Goal: Task Accomplishment & Management: Complete application form

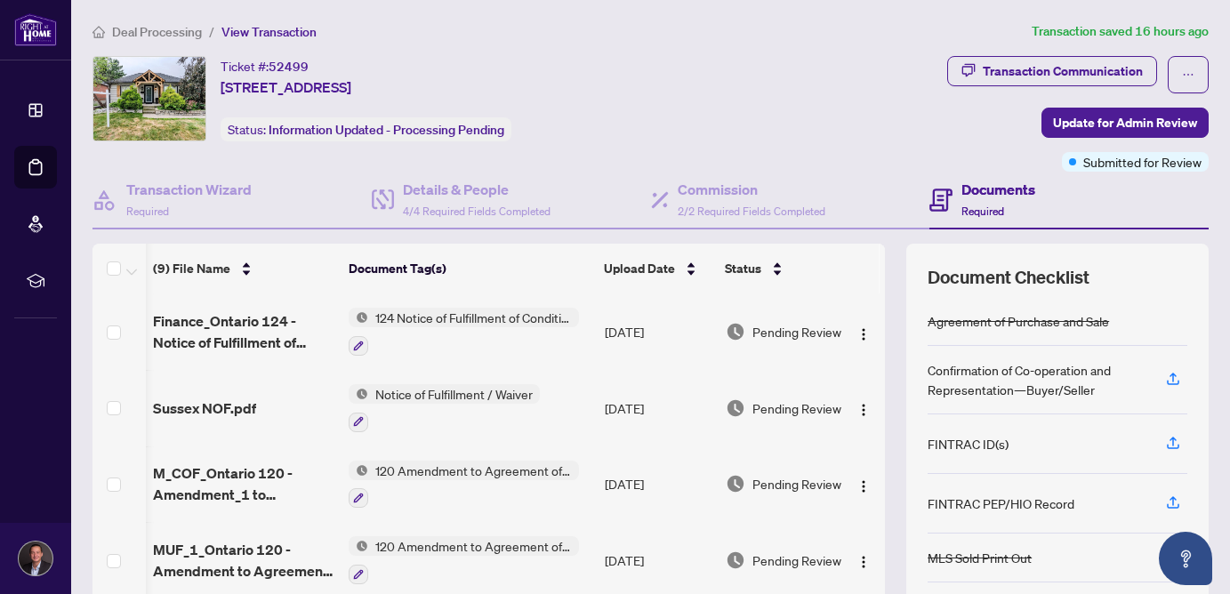
scroll to position [0, 32]
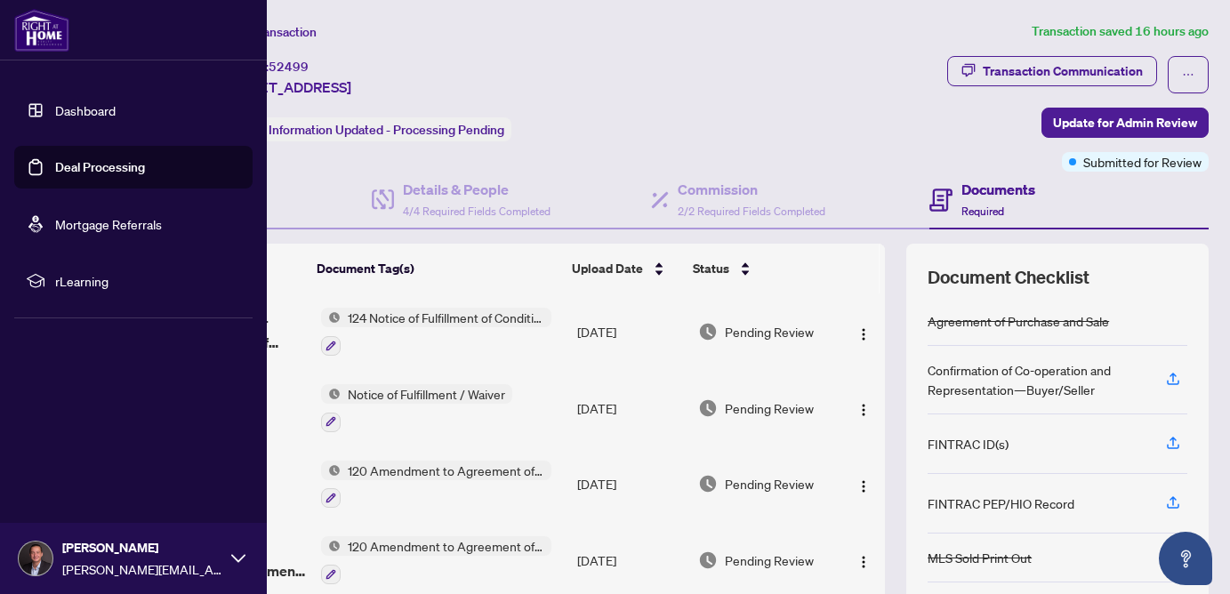
click at [89, 109] on link "Dashboard" at bounding box center [85, 110] width 60 height 16
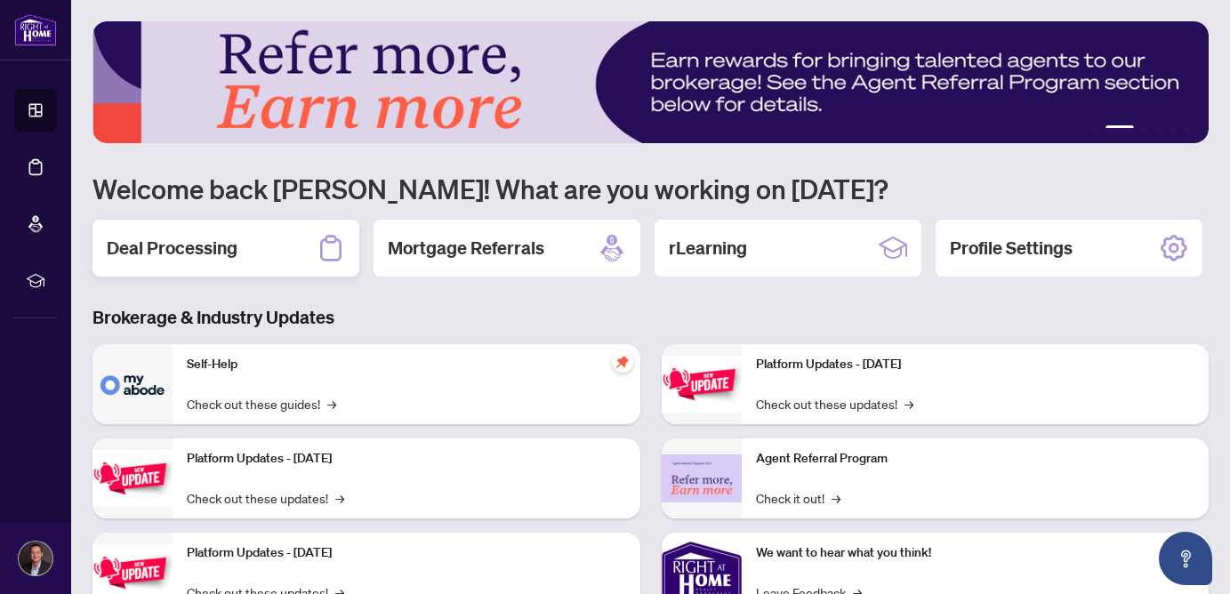
click at [297, 263] on div "Deal Processing" at bounding box center [226, 248] width 267 height 57
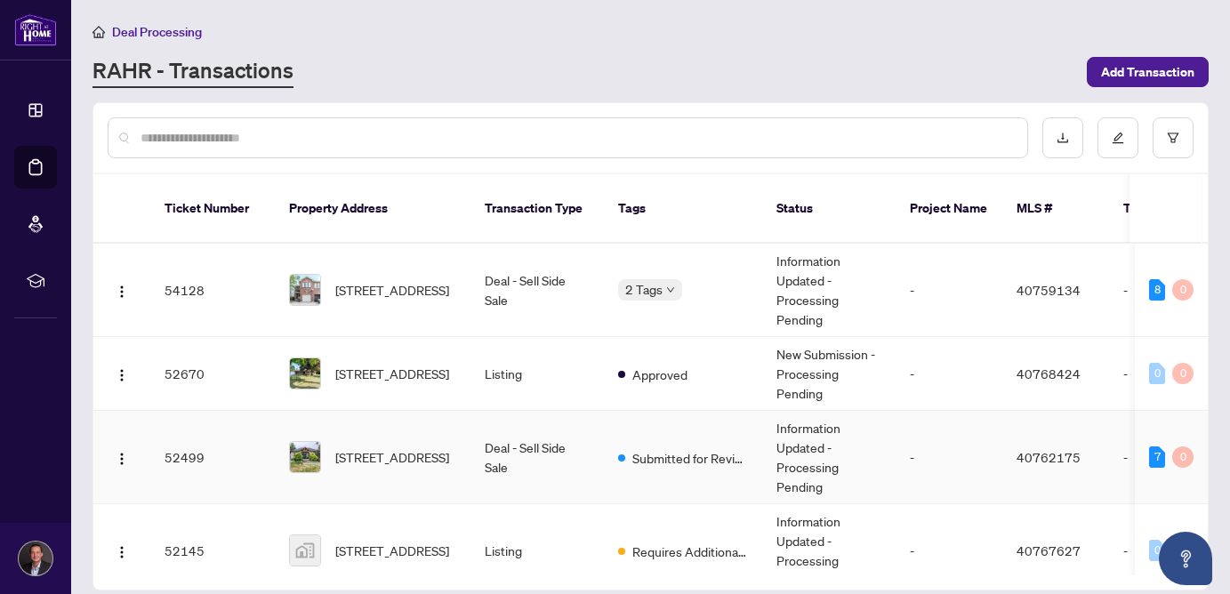
click at [229, 448] on td "52499" at bounding box center [212, 457] width 125 height 93
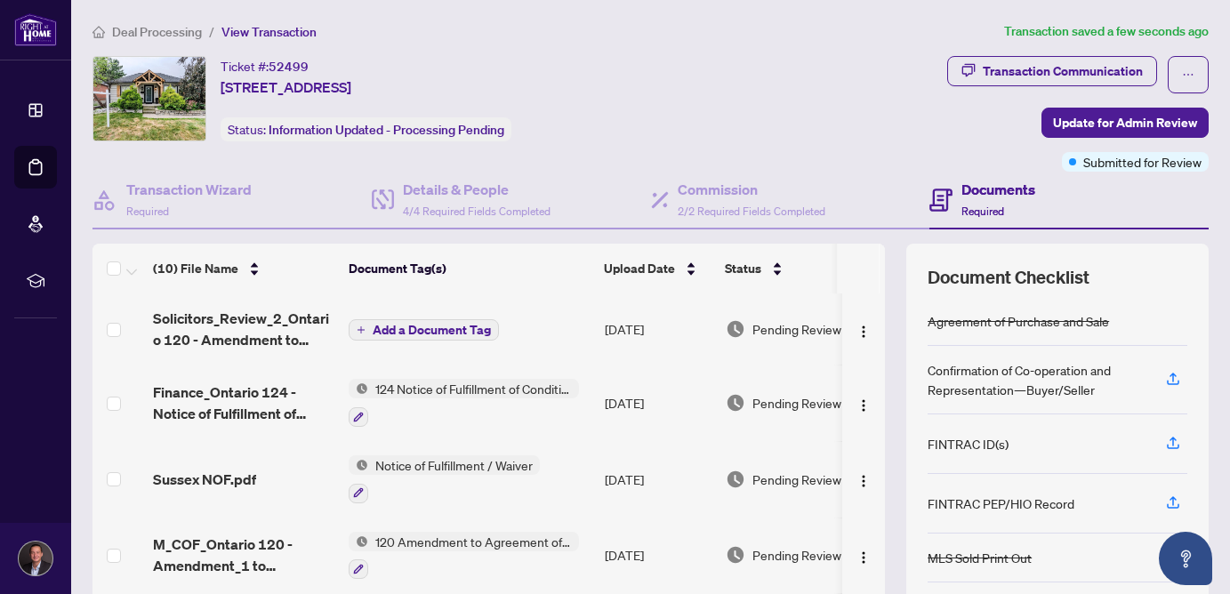
click at [378, 324] on span "Add a Document Tag" at bounding box center [432, 330] width 118 height 12
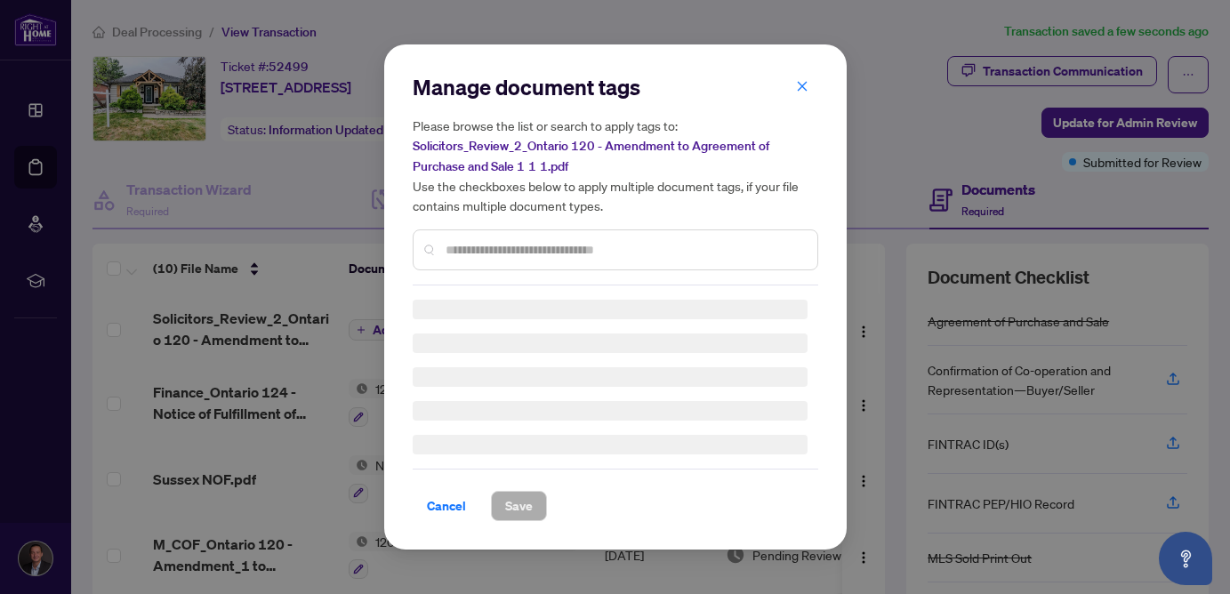
click at [490, 249] on input "text" at bounding box center [625, 250] width 358 height 20
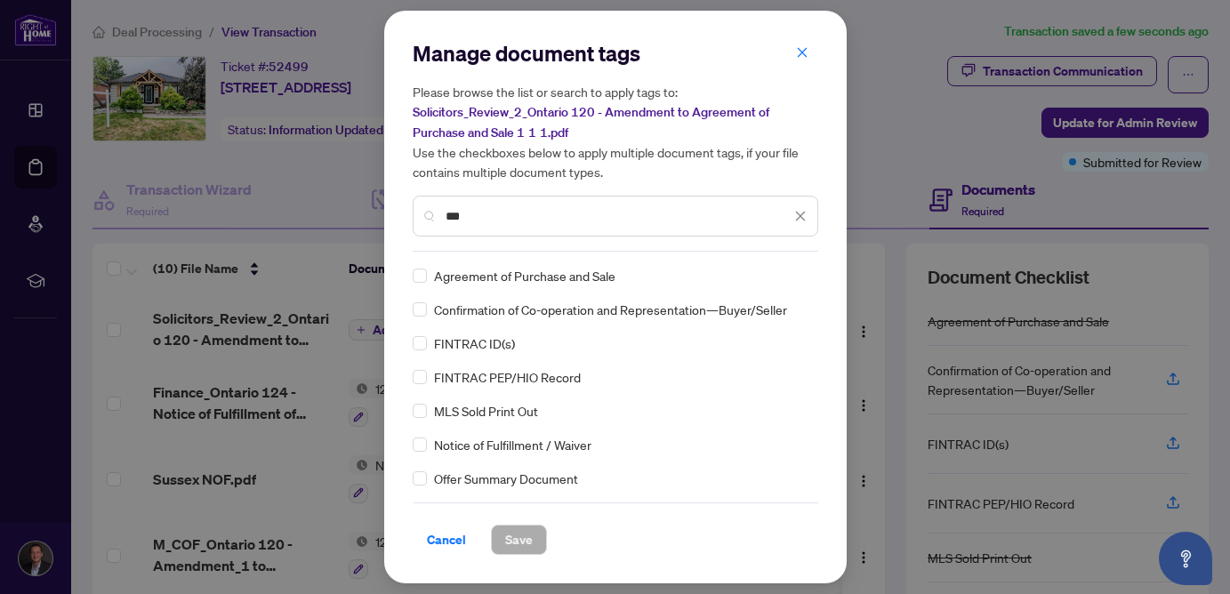
type input "***"
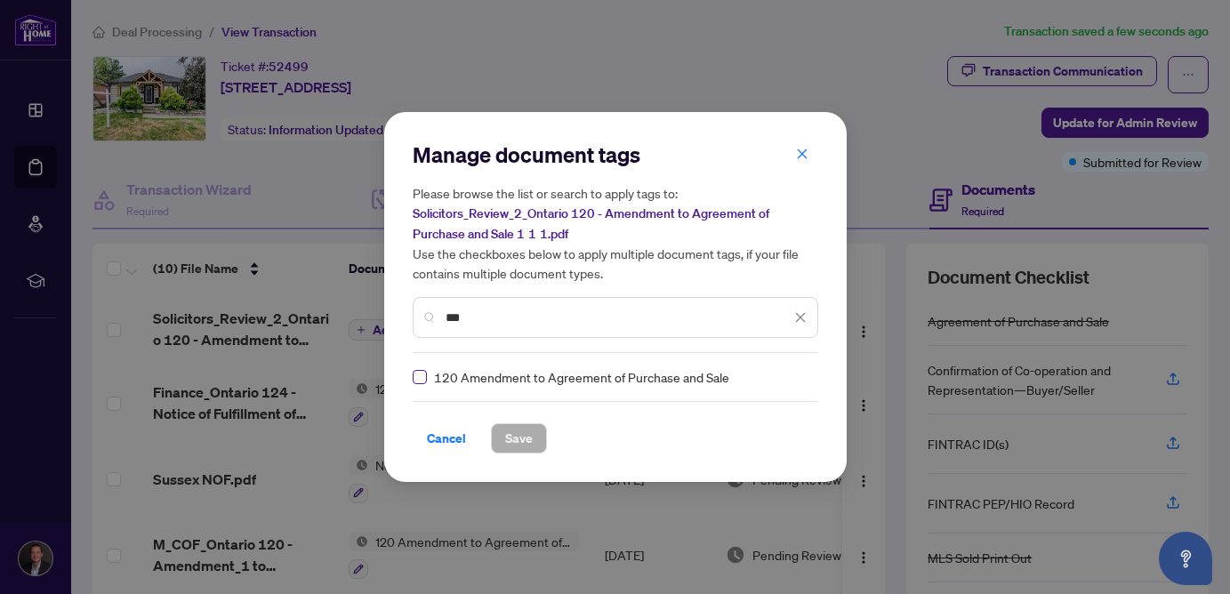
click at [420, 384] on label at bounding box center [420, 377] width 14 height 20
click at [521, 447] on span "Save" at bounding box center [519, 438] width 28 height 28
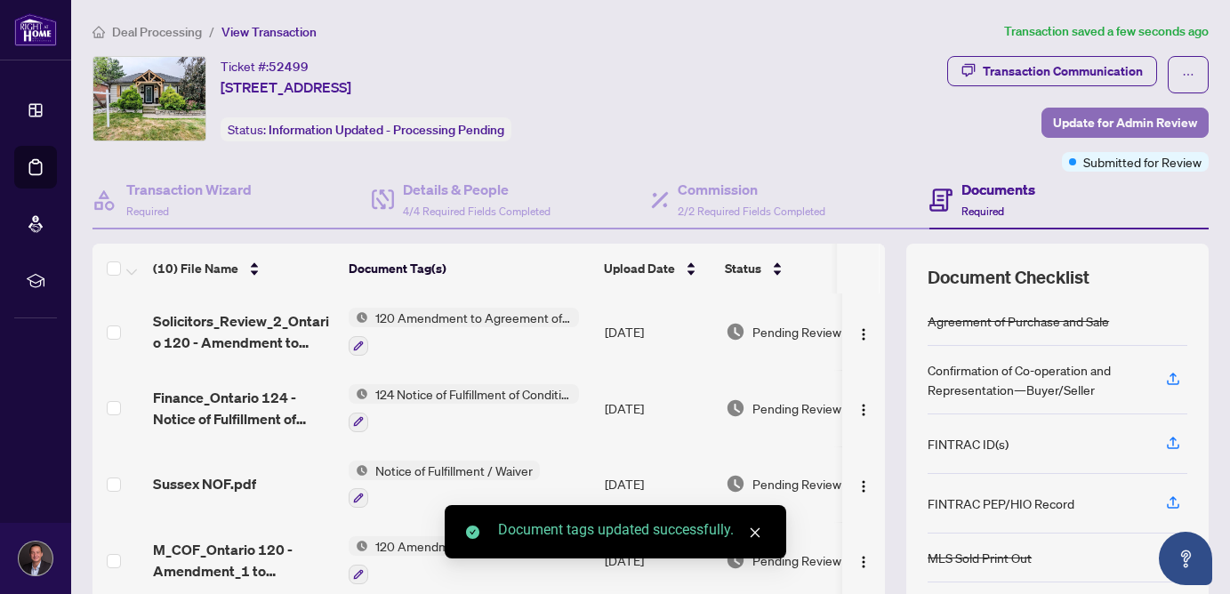
click at [1088, 121] on span "Update for Admin Review" at bounding box center [1125, 123] width 144 height 28
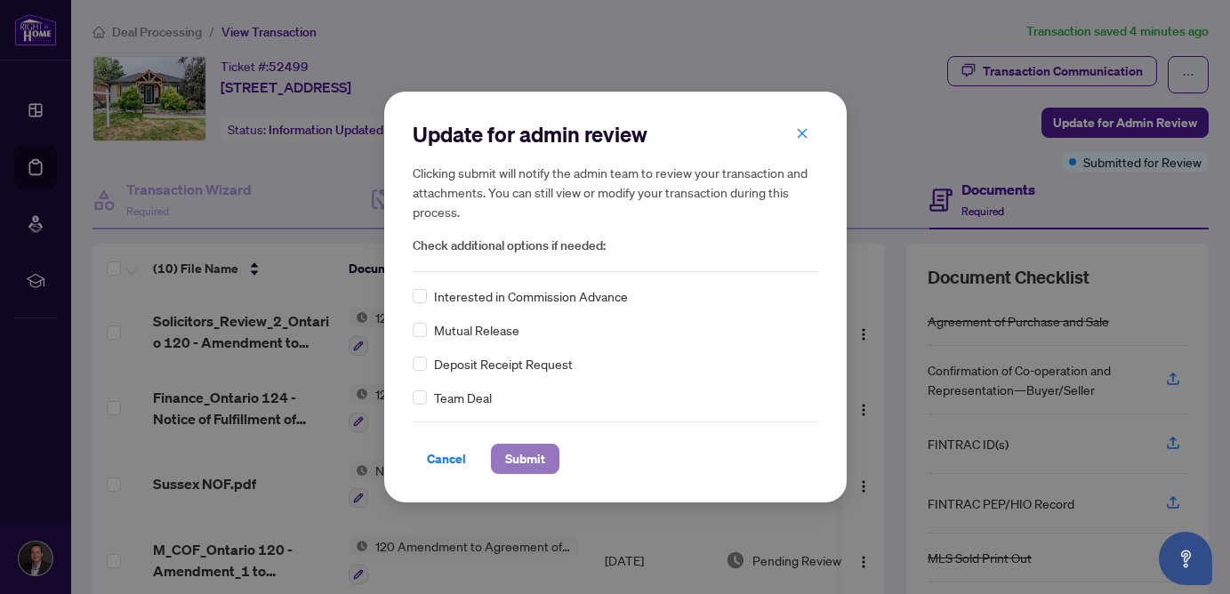
click at [525, 456] on span "Submit" at bounding box center [525, 459] width 40 height 28
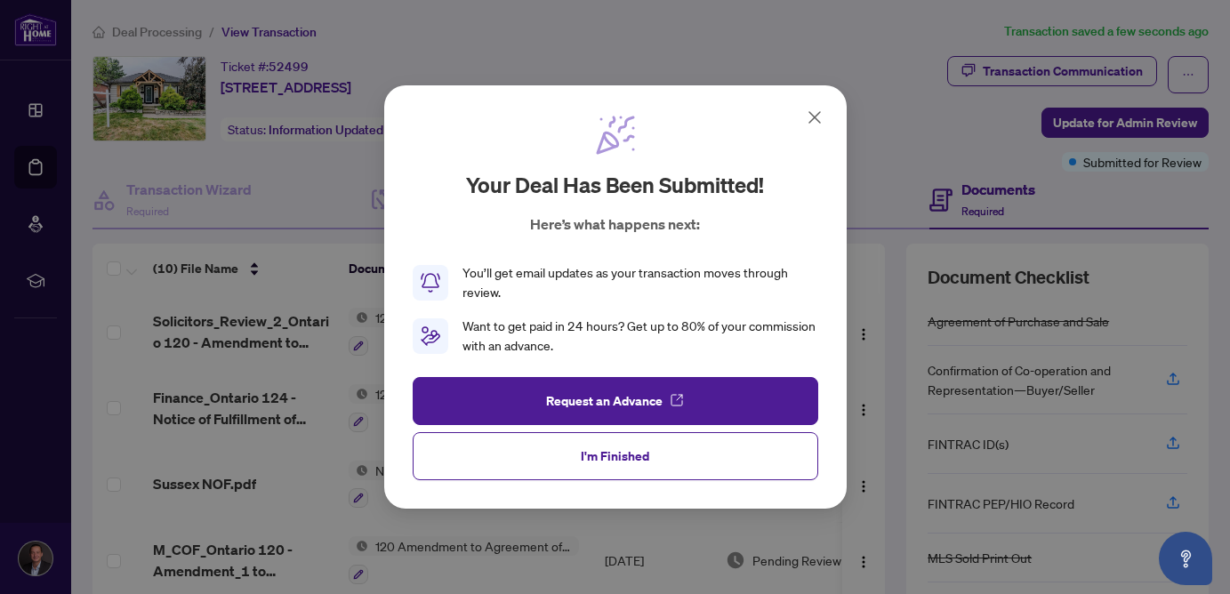
click at [820, 117] on icon at bounding box center [814, 117] width 21 height 21
